Goal: Task Accomplishment & Management: Manage account settings

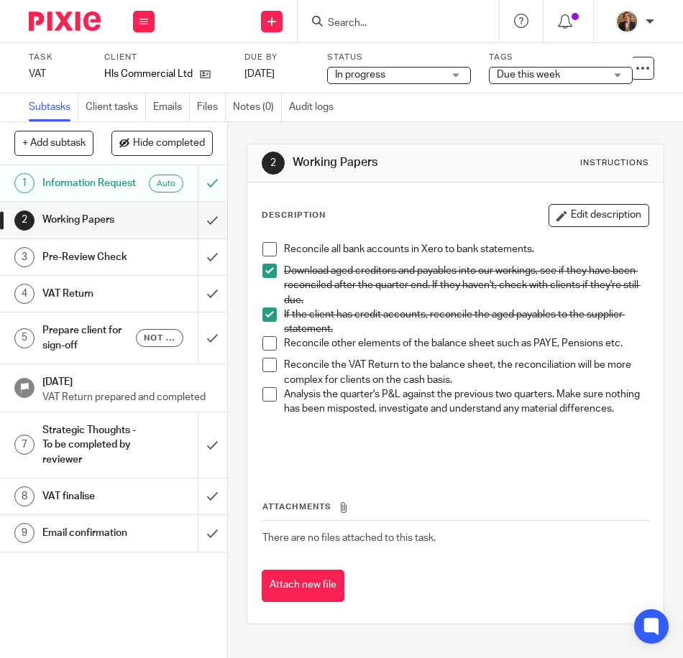
click at [262, 401] on span at bounding box center [269, 394] width 14 height 14
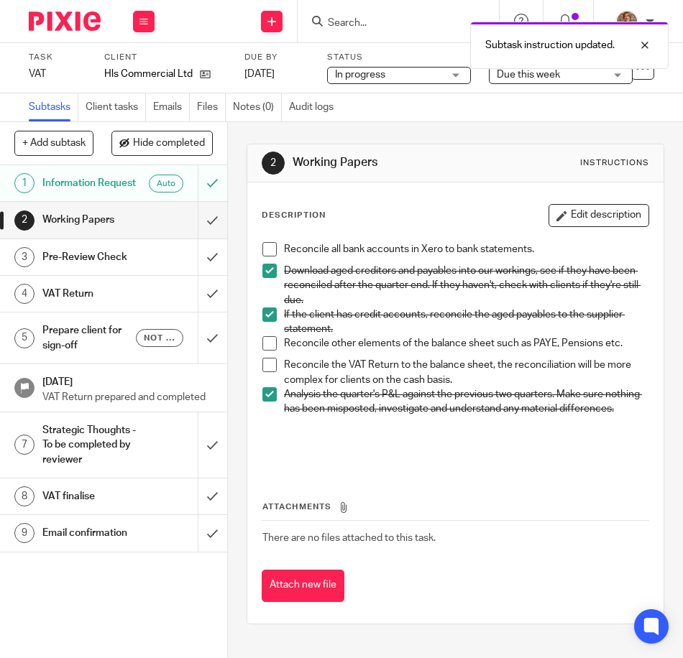
click at [391, 471] on div "Reconcile all bank accounts in Xero to bank statements. Download aged creditors…" at bounding box center [455, 353] width 400 height 236
click at [529, 487] on div "Attachments There are no files attached to this task. Attach new file" at bounding box center [455, 536] width 387 height 131
click at [555, 78] on span "Due this week" at bounding box center [528, 75] width 63 height 10
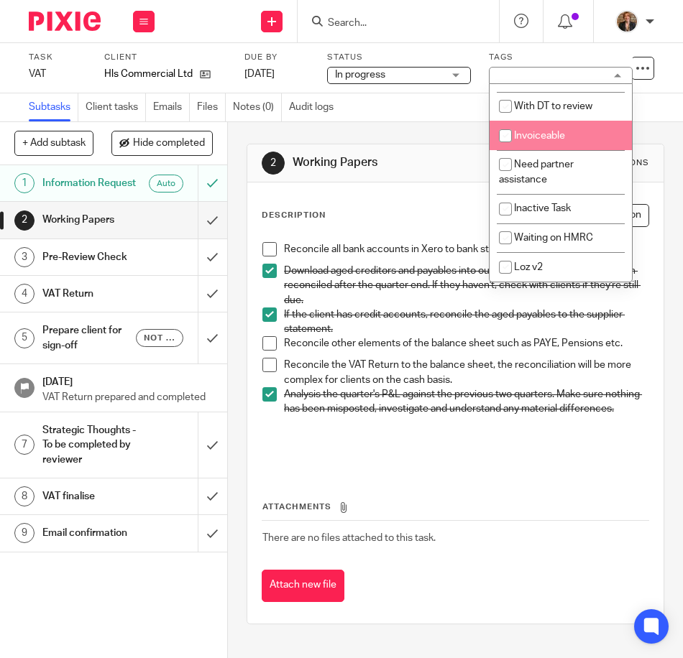
scroll to position [144, 0]
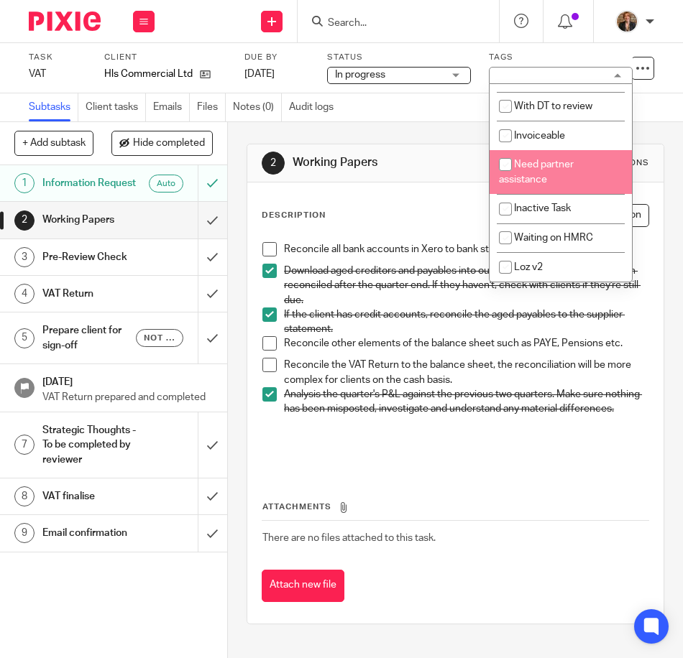
click at [592, 181] on li "Need partner assistance" at bounding box center [560, 172] width 142 height 44
checkbox input "true"
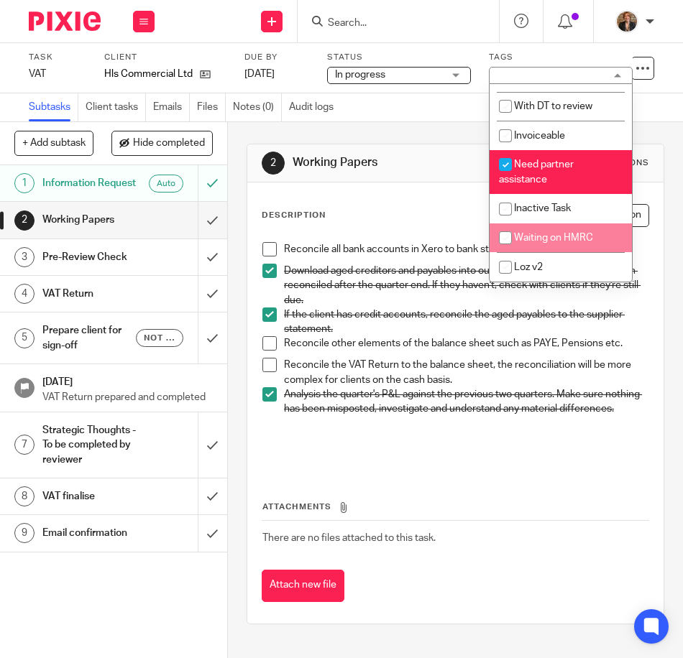
click at [540, 589] on div "Attach new file" at bounding box center [455, 586] width 387 height 32
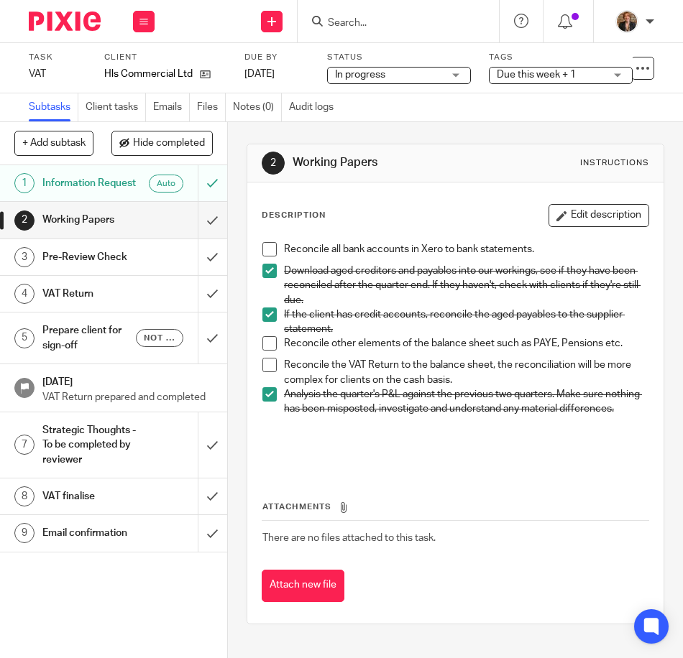
click at [78, 25] on img at bounding box center [65, 20] width 72 height 19
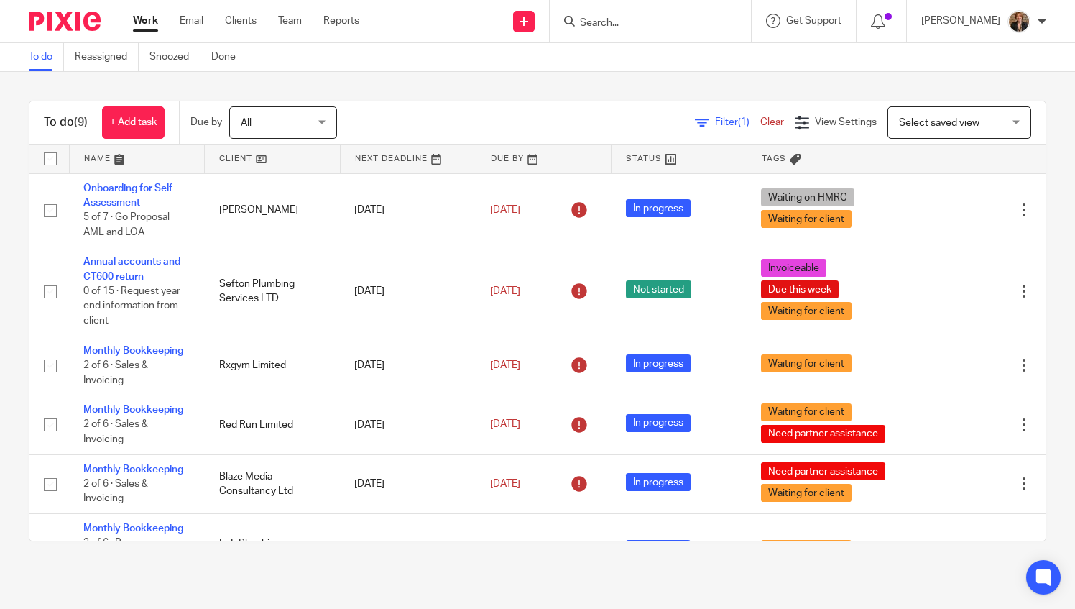
click at [682, 24] on input "Search" at bounding box center [643, 23] width 129 height 13
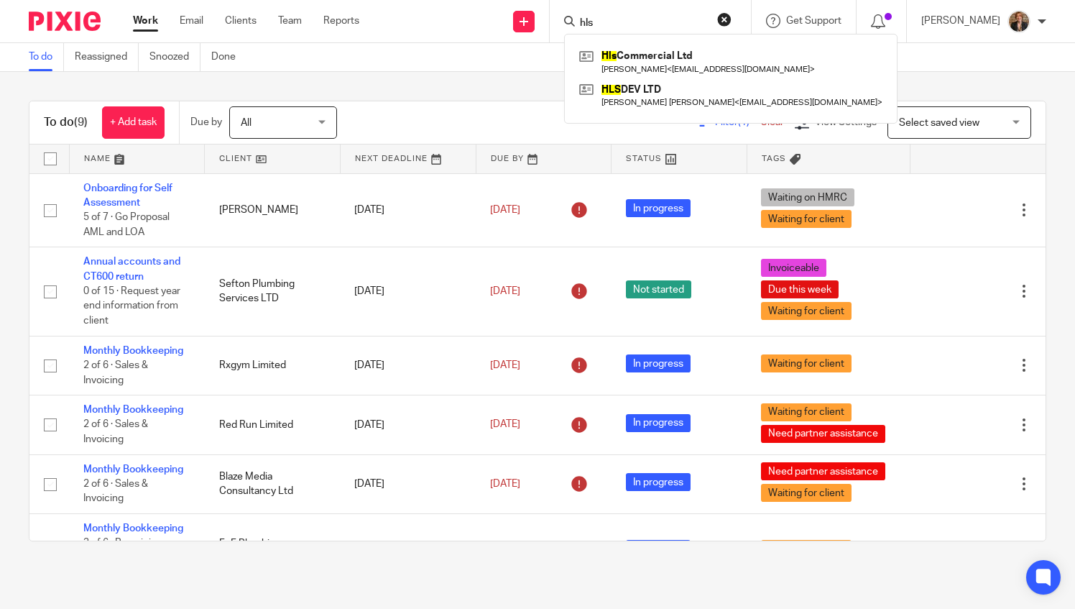
type input "hls"
click button "submit" at bounding box center [0, 0] width 0 height 0
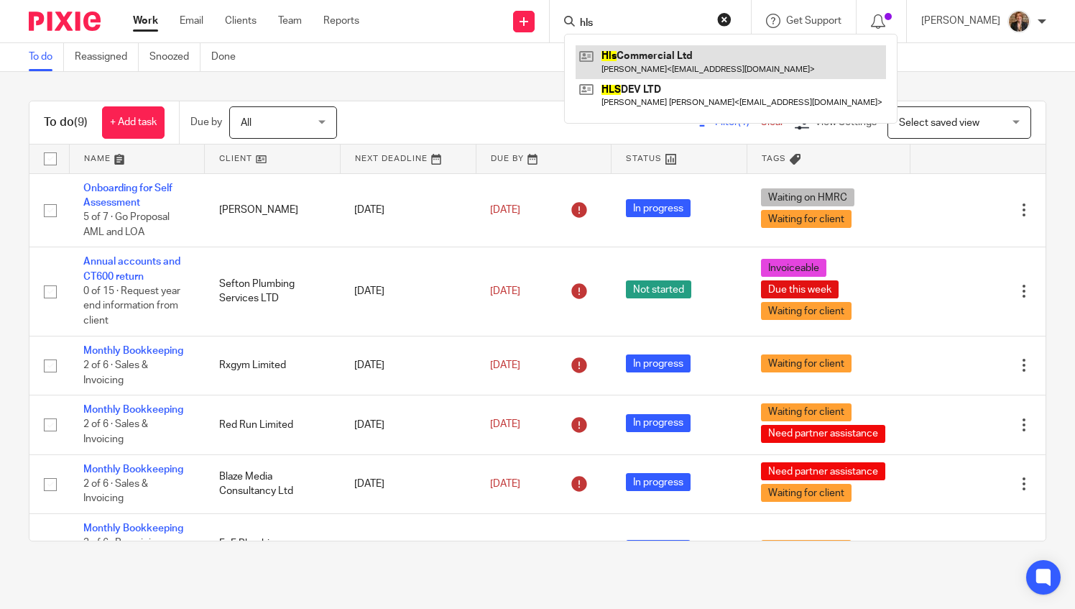
click at [682, 56] on link at bounding box center [731, 61] width 310 height 33
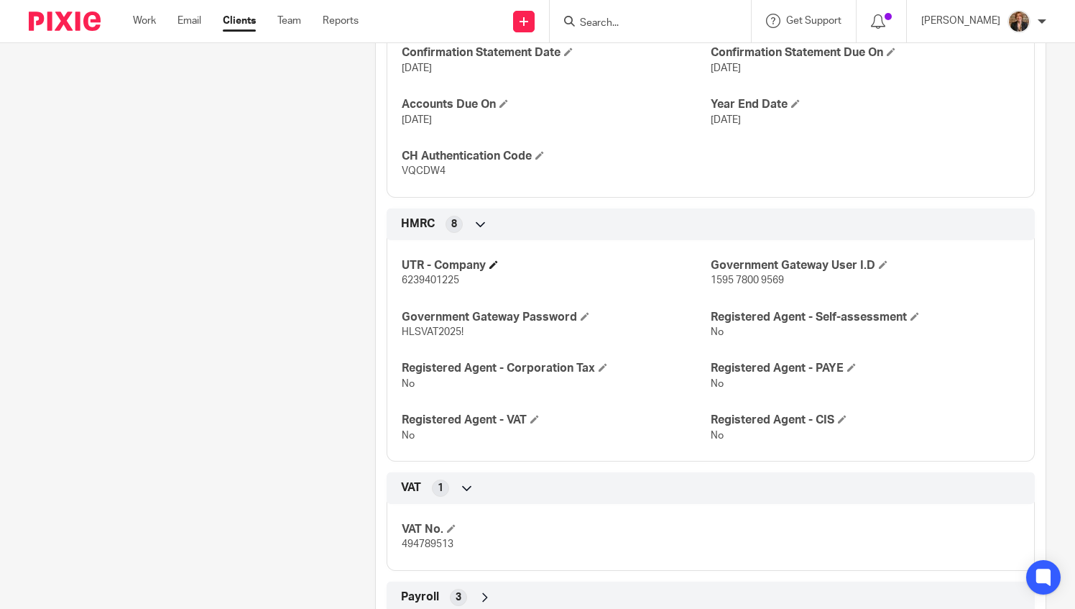
scroll to position [766, 0]
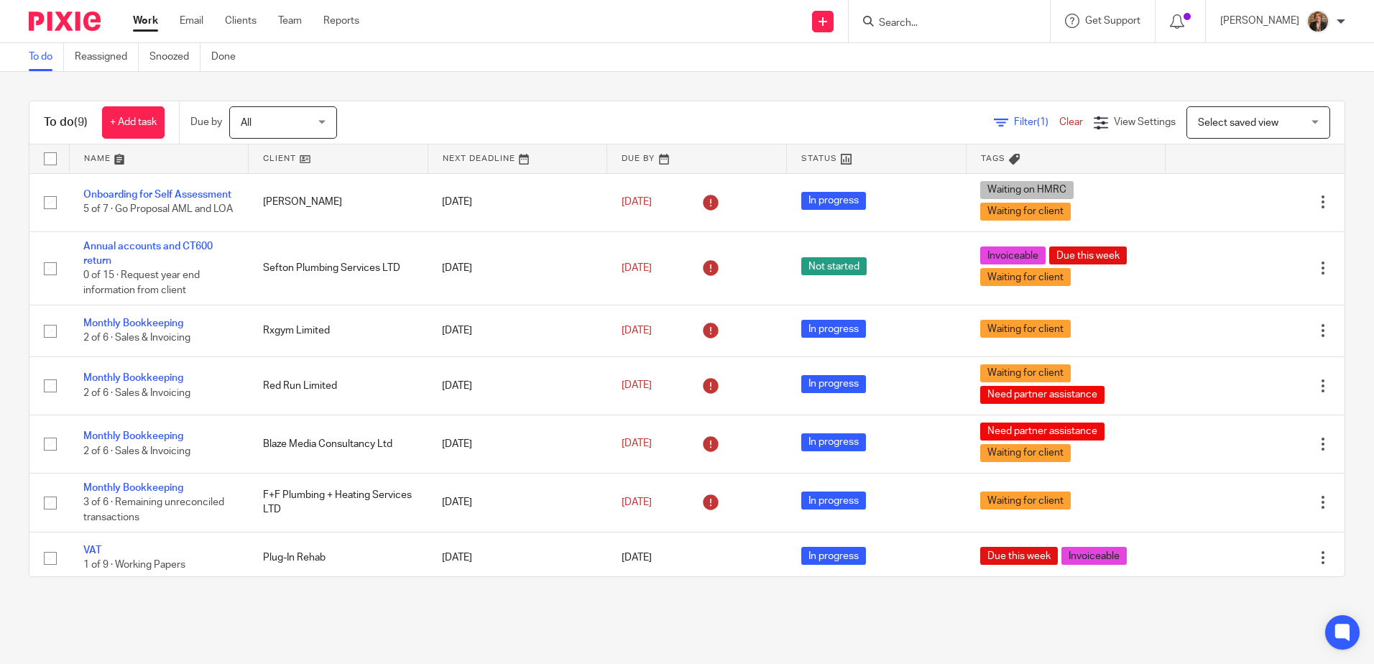
click at [111, 157] on link at bounding box center [159, 158] width 179 height 29
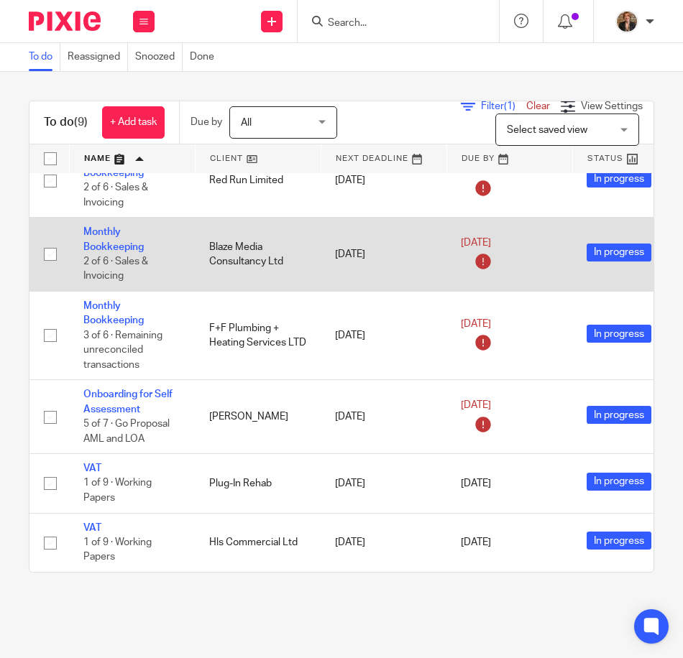
scroll to position [277, 0]
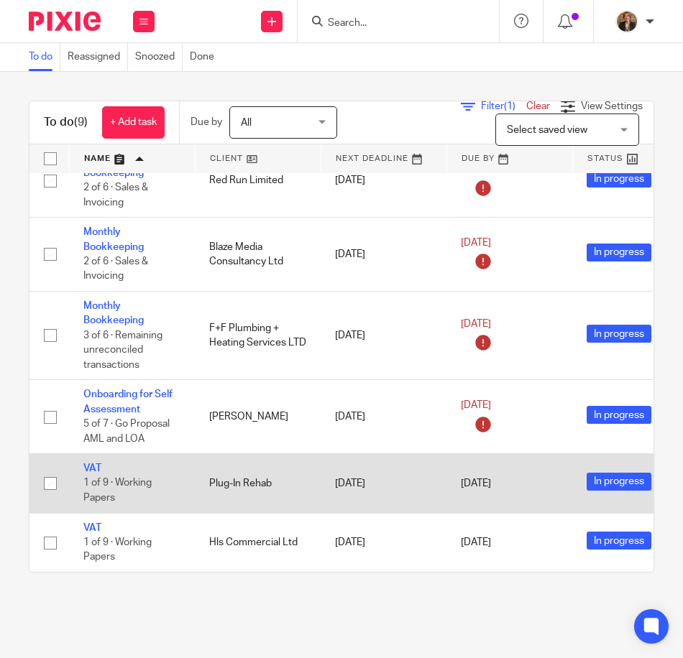
click at [81, 454] on td "VAT 1 of 9 · Working Papers" at bounding box center [132, 483] width 126 height 59
click at [96, 464] on link "VAT" at bounding box center [92, 469] width 18 height 10
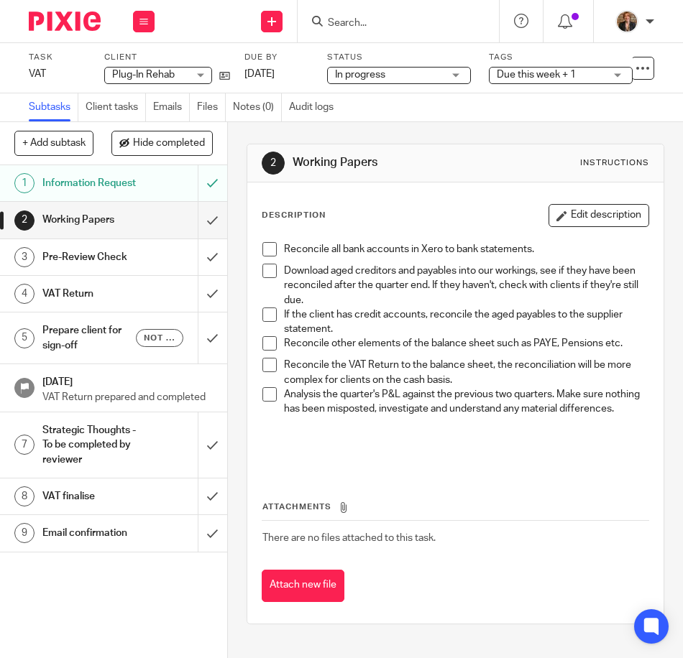
scroll to position [2, 0]
click at [267, 248] on span at bounding box center [269, 249] width 14 height 14
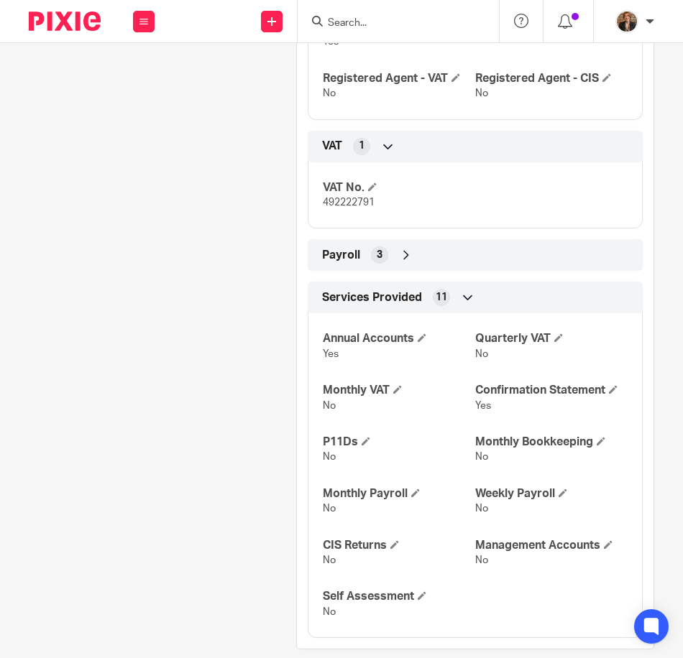
scroll to position [1342, 0]
